Goal: Find contact information: Find contact information

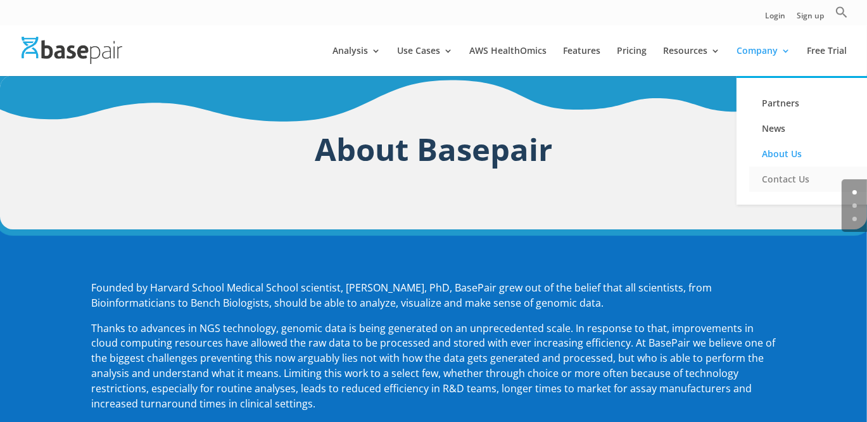
click at [768, 170] on link "Contact Us" at bounding box center [812, 179] width 127 height 25
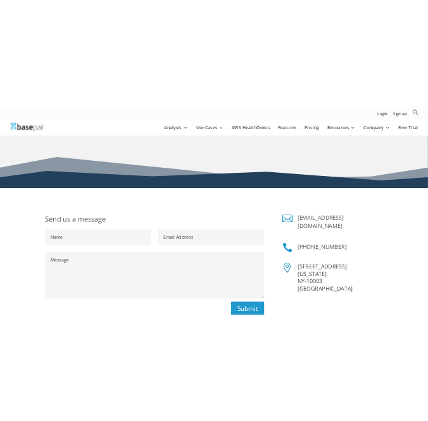
scroll to position [127, 0]
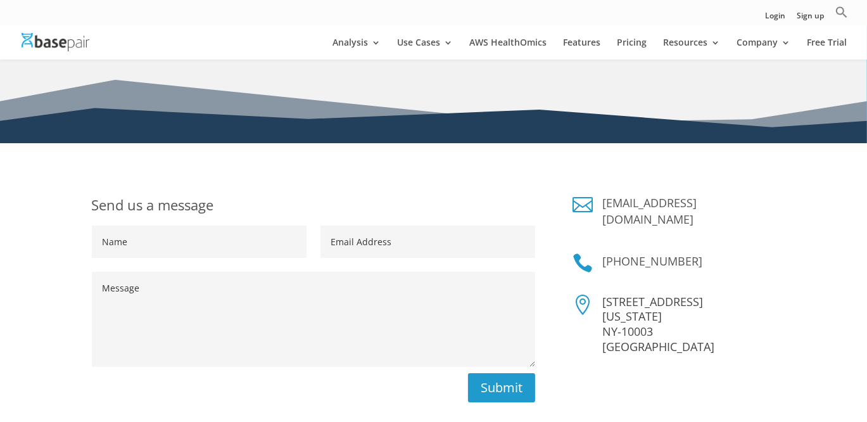
click at [622, 205] on link "[EMAIL_ADDRESS][DOMAIN_NAME]" at bounding box center [649, 211] width 94 height 32
